Goal: Navigation & Orientation: Understand site structure

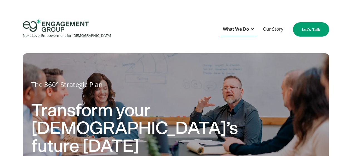
click at [237, 27] on div "What We Do" at bounding box center [236, 29] width 26 height 8
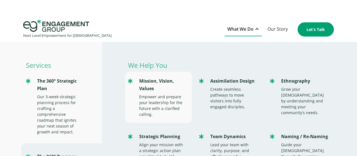
click at [143, 82] on div "Mission, Vision, Values" at bounding box center [162, 84] width 47 height 15
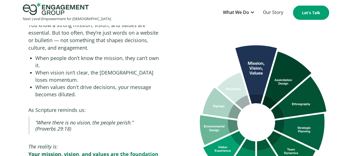
scroll to position [468, 0]
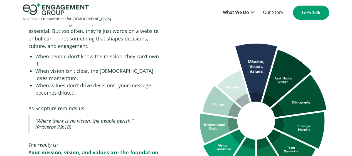
click at [283, 58] on img at bounding box center [263, 113] width 132 height 141
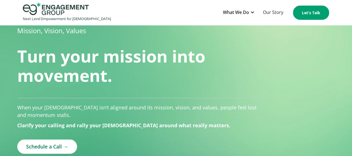
scroll to position [0, 0]
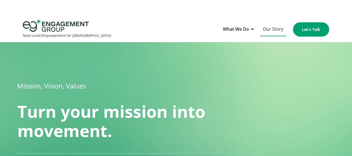
click at [271, 27] on link "Our Story" at bounding box center [274, 30] width 26 height 14
